Goal: Obtain resource: Obtain resource

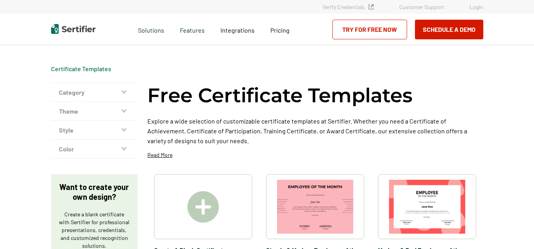
scroll to position [79, 0]
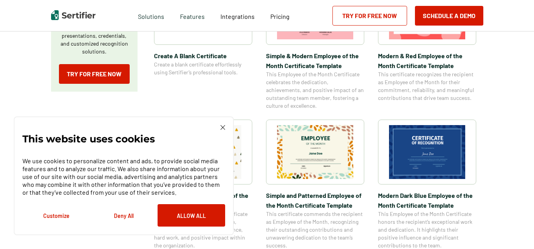
scroll to position [194, 0]
click at [222, 128] on img at bounding box center [223, 127] width 5 height 5
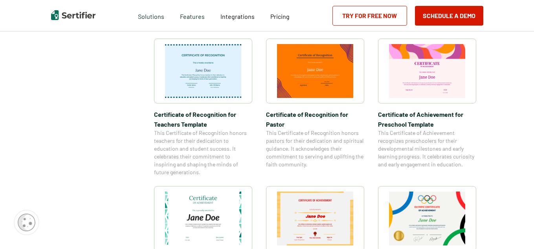
scroll to position [415, 0]
click at [414, 109] on div "Certificate of Achievement for Preschool Template This Certificate of Achieveme…" at bounding box center [427, 103] width 98 height 130
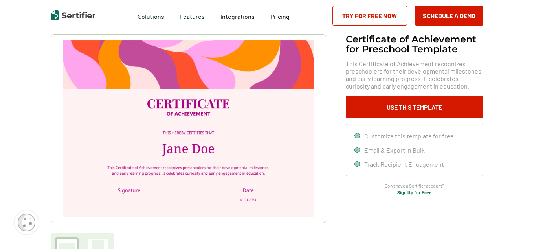
scroll to position [49, 0]
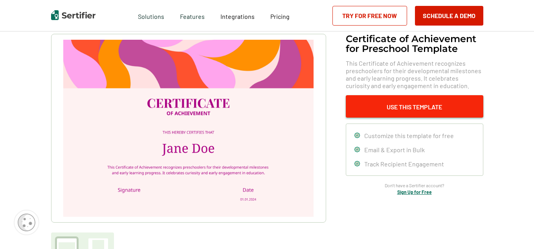
click at [391, 101] on button "Use This Template" at bounding box center [415, 106] width 138 height 22
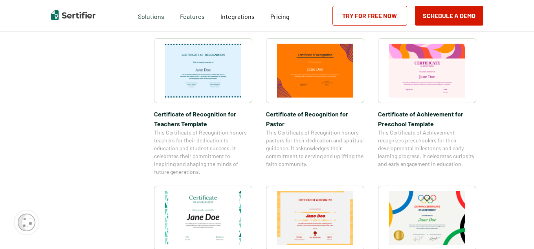
scroll to position [1038, 0]
